Goal: Information Seeking & Learning: Learn about a topic

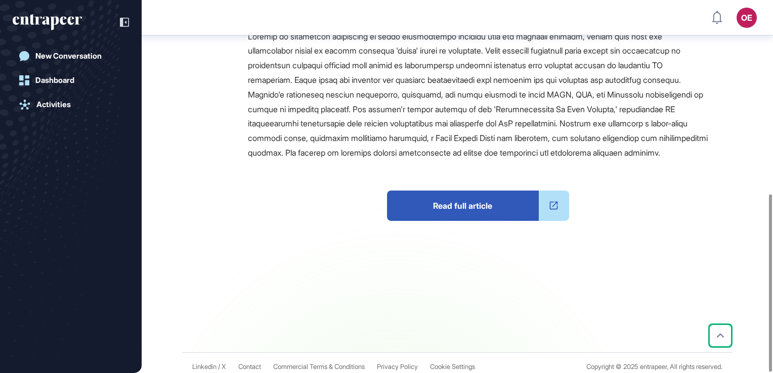
scroll to position [407, 0]
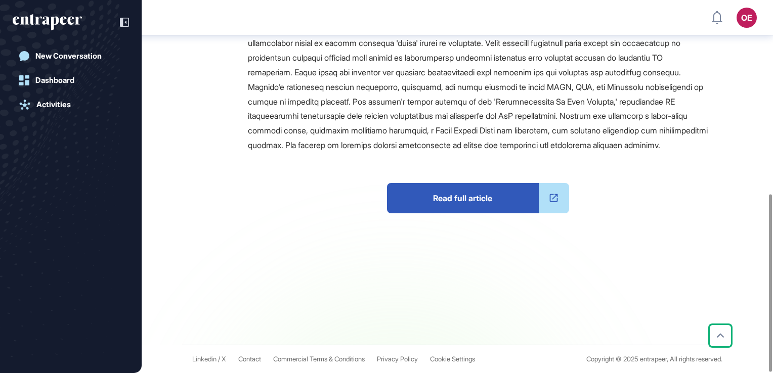
click at [552, 197] on icon at bounding box center [553, 198] width 11 height 11
click at [40, 97] on link "Activities" at bounding box center [71, 105] width 116 height 20
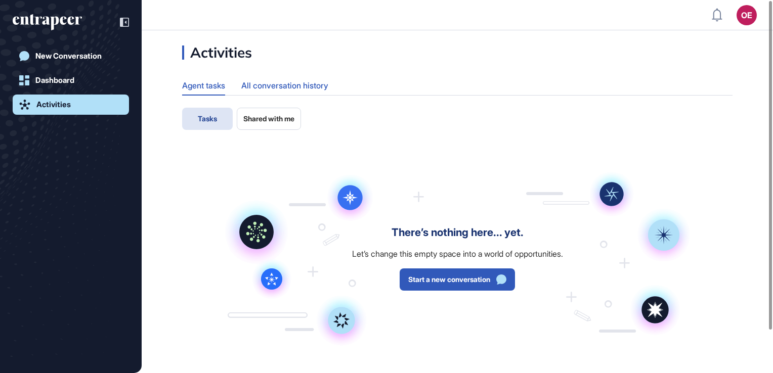
click at [273, 89] on div "All conversation history" at bounding box center [284, 86] width 87 height 20
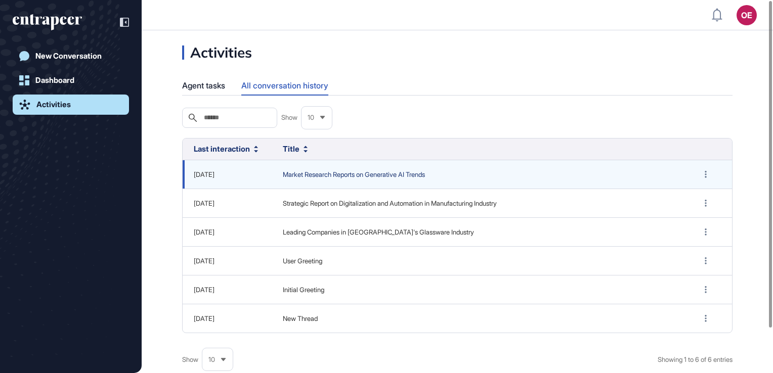
click at [309, 180] on span "Market Research Reports on Generative AI Trends" at bounding box center [480, 175] width 394 height 10
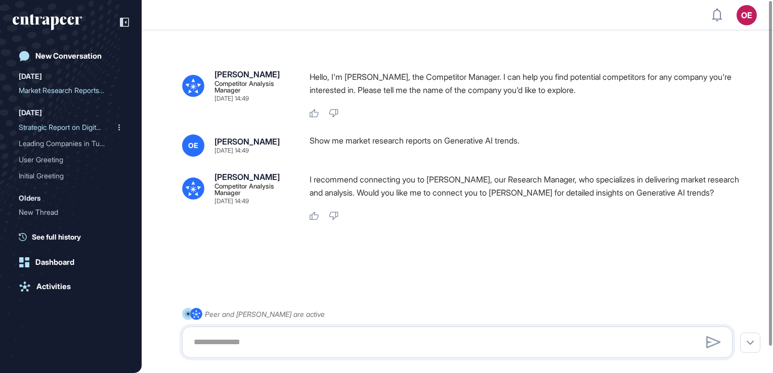
click at [40, 122] on div "Strategic Report on Digit..." at bounding box center [67, 127] width 96 height 16
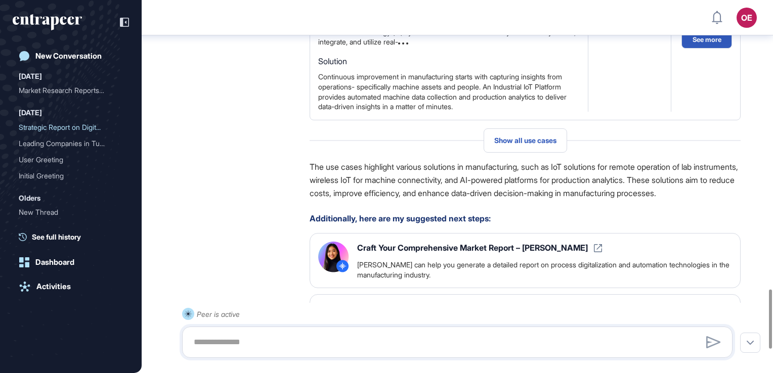
scroll to position [1826, 0]
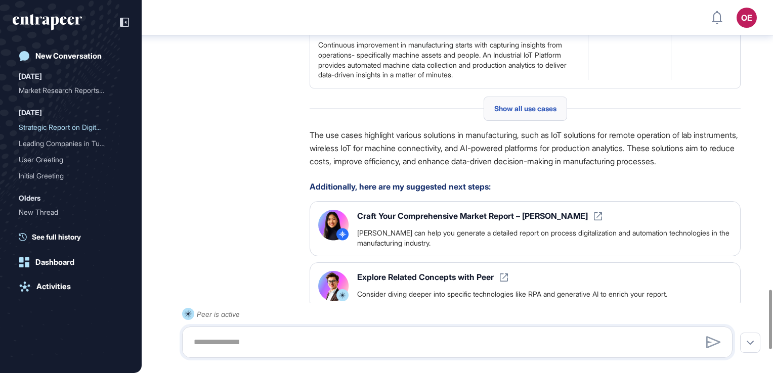
click at [508, 113] on span "Show all use cases" at bounding box center [525, 109] width 62 height 8
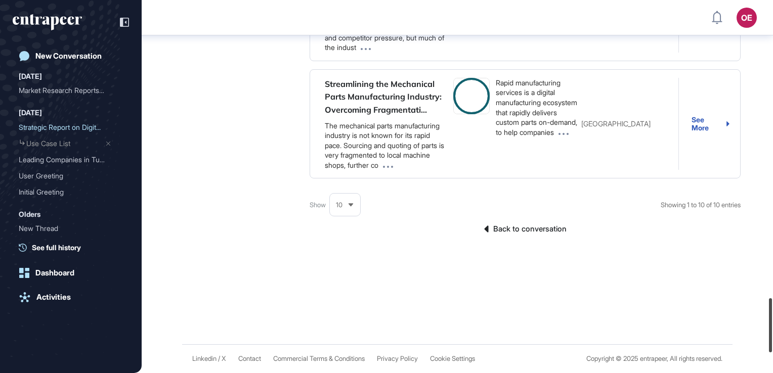
scroll to position [2176, 0]
drag, startPoint x: 773, startPoint y: 89, endPoint x: 759, endPoint y: 343, distance: 254.8
click at [759, 343] on div "OE Dashboard Profile My Content Request More Data New Conversation [DATE] Marke…" at bounding box center [386, 186] width 773 height 373
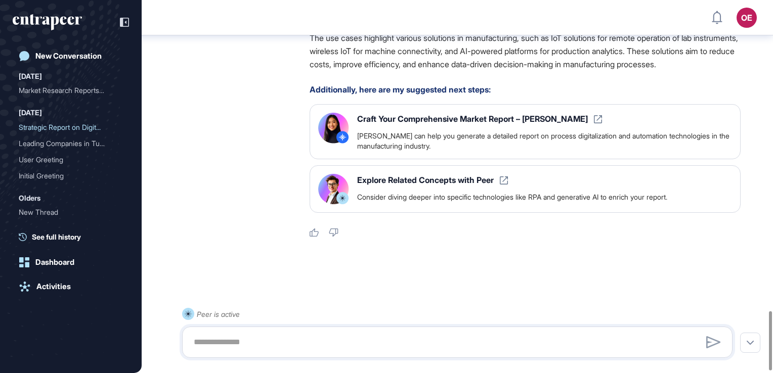
scroll to position [1971, 0]
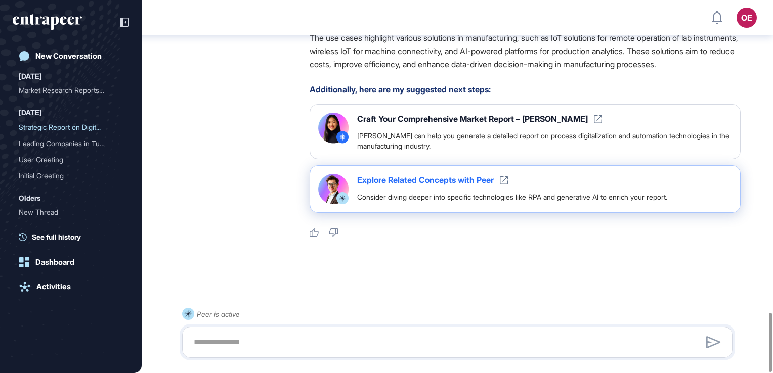
click at [466, 183] on div "Explore Related Concepts with Peer" at bounding box center [512, 180] width 310 height 13
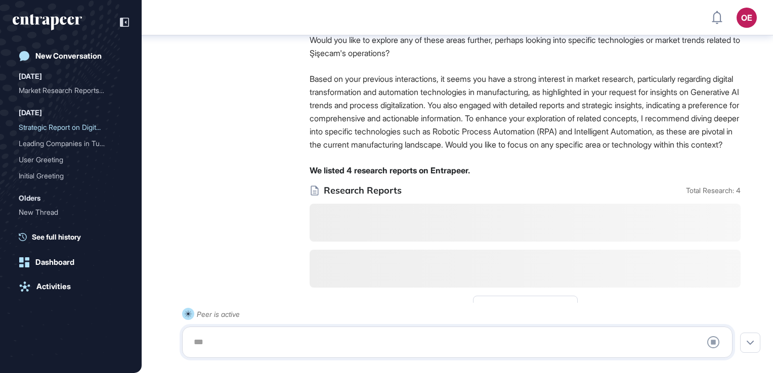
scroll to position [2662, 0]
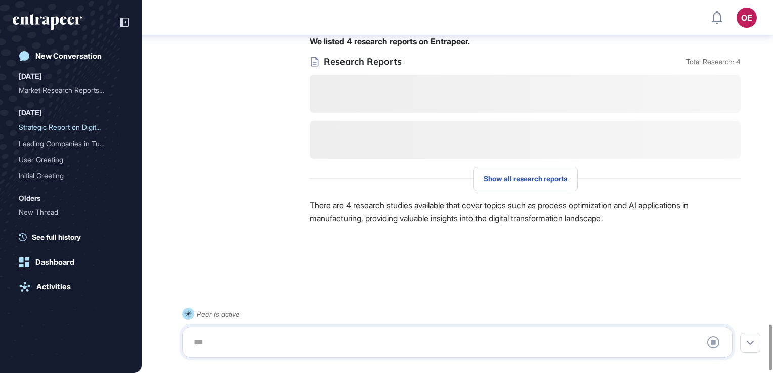
click at [717, 271] on div at bounding box center [457, 274] width 550 height 40
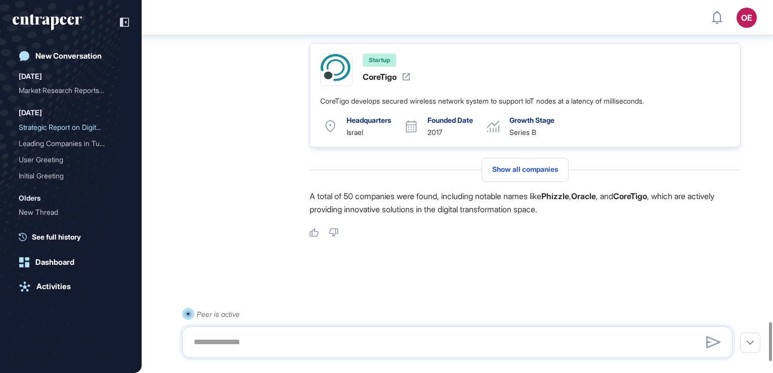
scroll to position [3130, 0]
click at [532, 174] on span "Show all companies" at bounding box center [525, 169] width 66 height 8
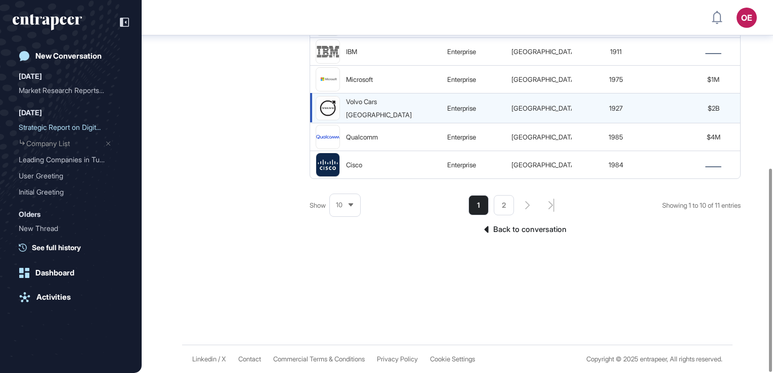
scroll to position [309, 0]
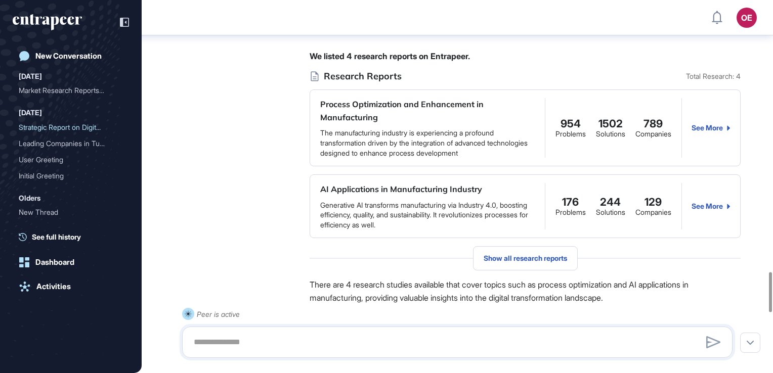
scroll to position [2486, 0]
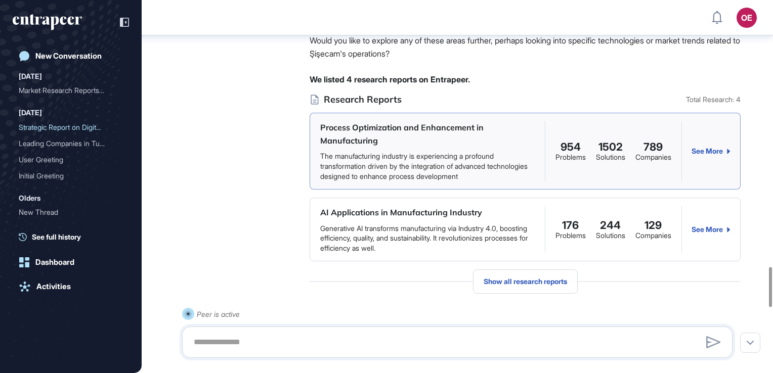
click at [714, 155] on div "See More" at bounding box center [711, 151] width 38 height 8
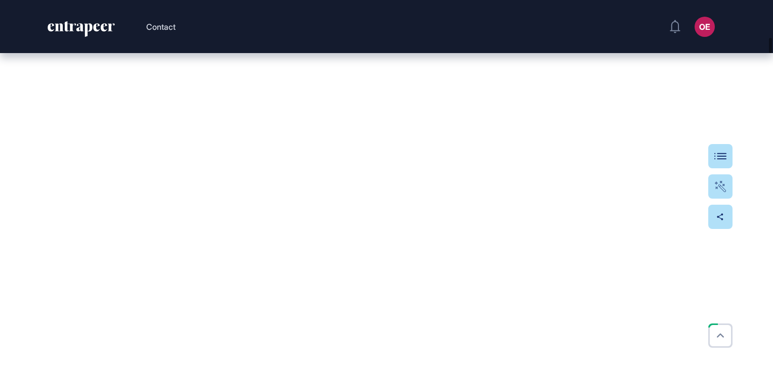
scroll to position [1265, 0]
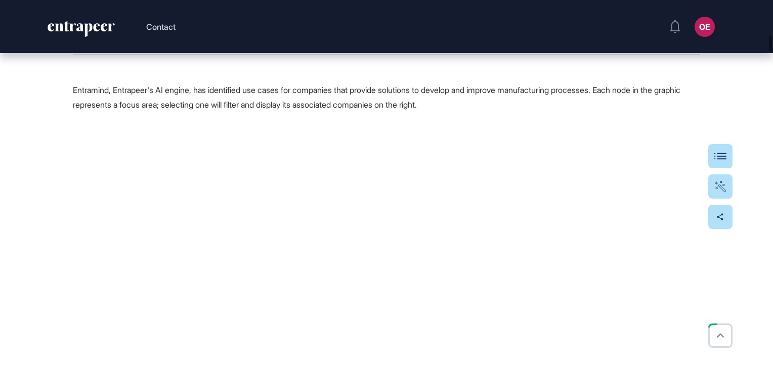
scroll to position [1214, 0]
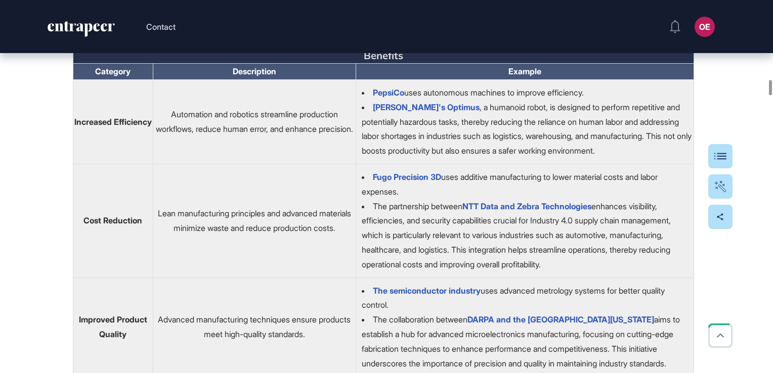
scroll to position [2732, 0]
